Goal: Task Accomplishment & Management: Manage account settings

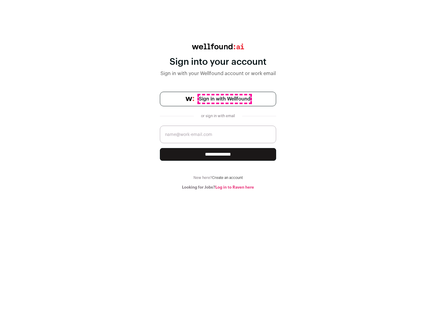
click at [224, 99] on span "Sign in with Wellfound" at bounding box center [224, 98] width 51 height 7
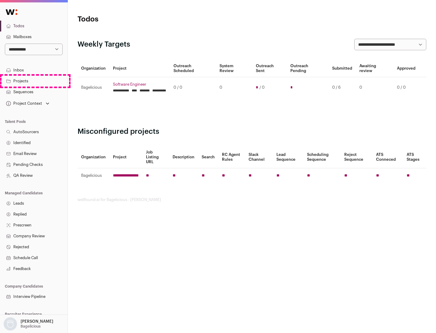
click at [34, 81] on link "Projects" at bounding box center [33, 81] width 67 height 11
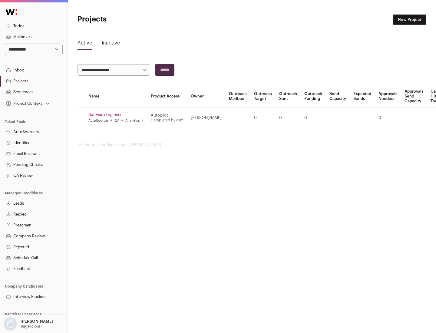
click at [118, 115] on link "Software Engineer" at bounding box center [115, 114] width 55 height 5
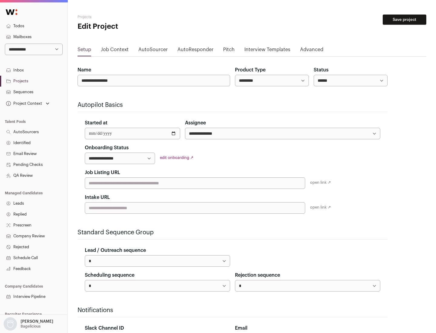
click at [404, 20] on button "Save project" at bounding box center [404, 20] width 44 height 10
